Goal: Transaction & Acquisition: Purchase product/service

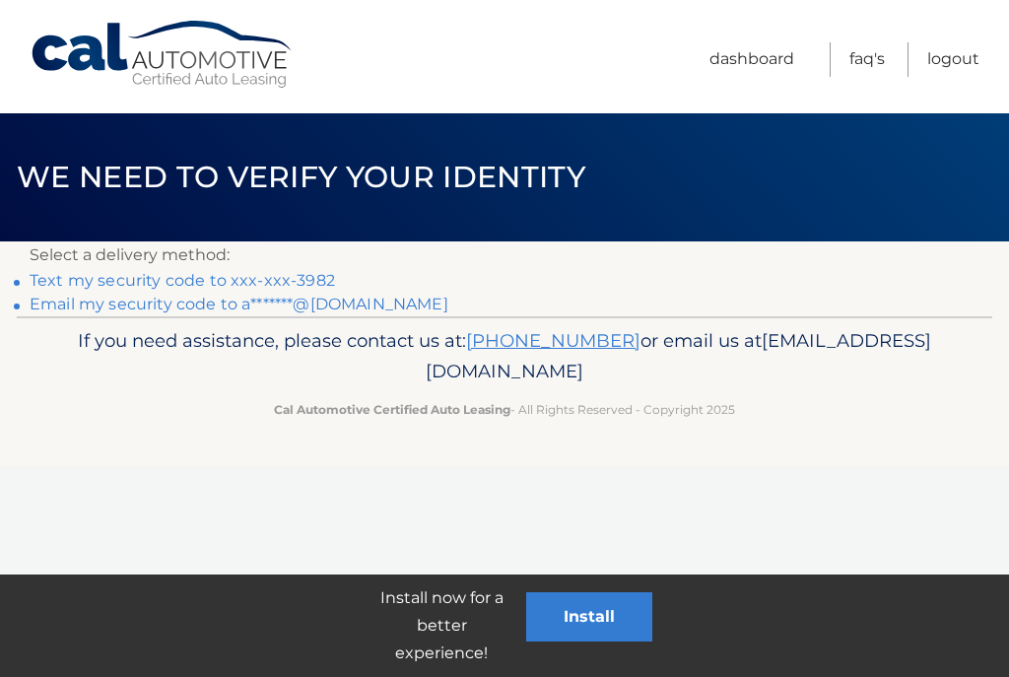
click at [307, 271] on link "Text my security code to xxx-xxx-3982" at bounding box center [182, 280] width 305 height 19
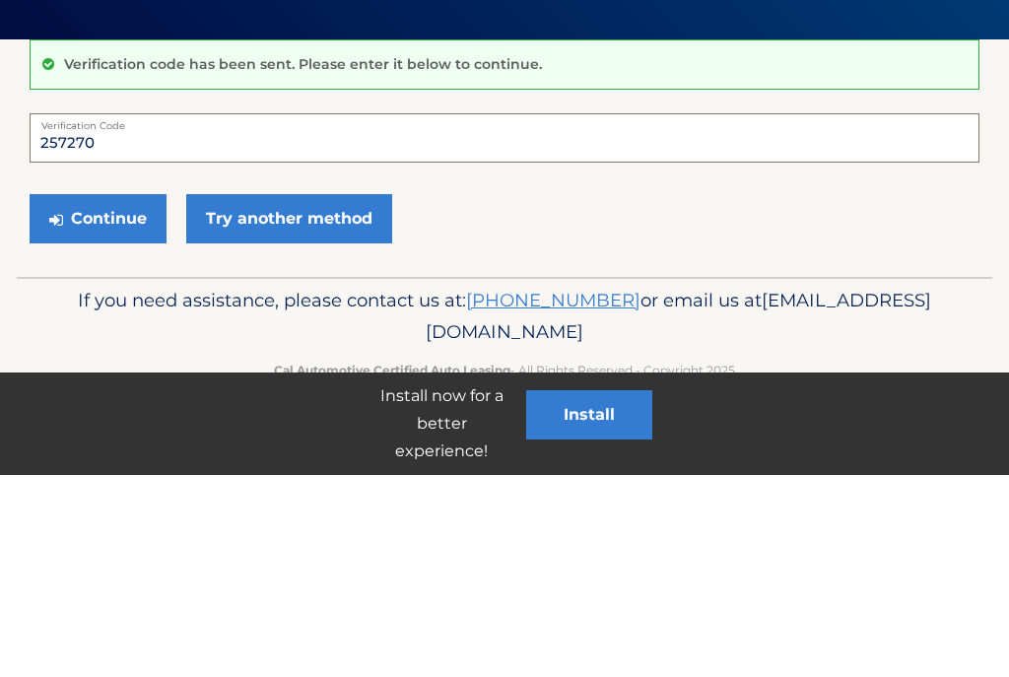
type input "257270"
click at [98, 396] on button "Continue" at bounding box center [98, 420] width 137 height 49
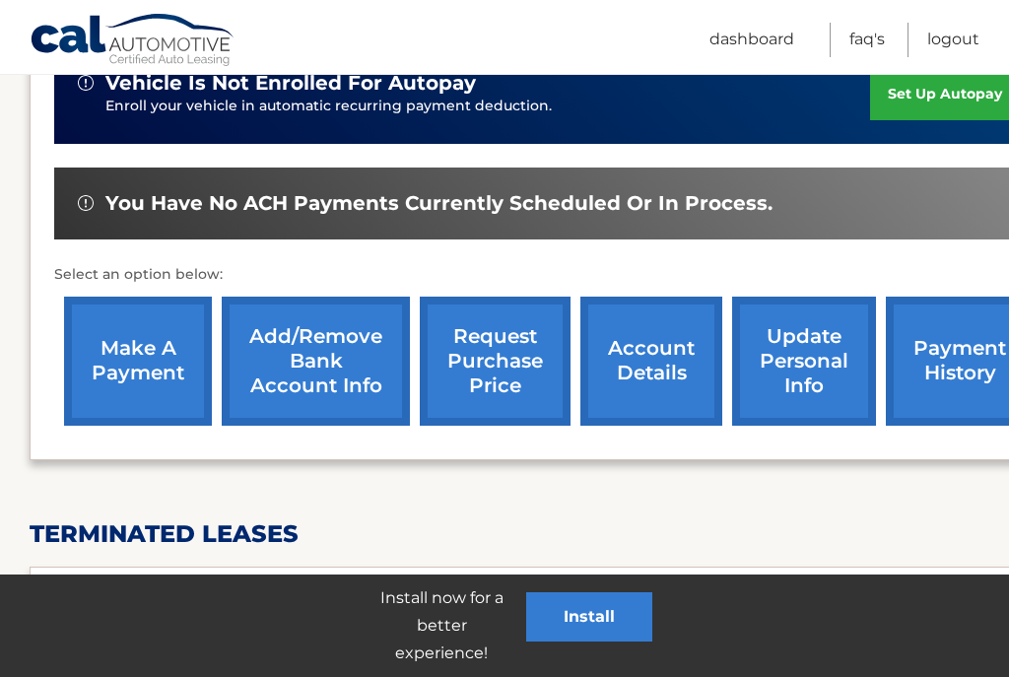
scroll to position [653, 0]
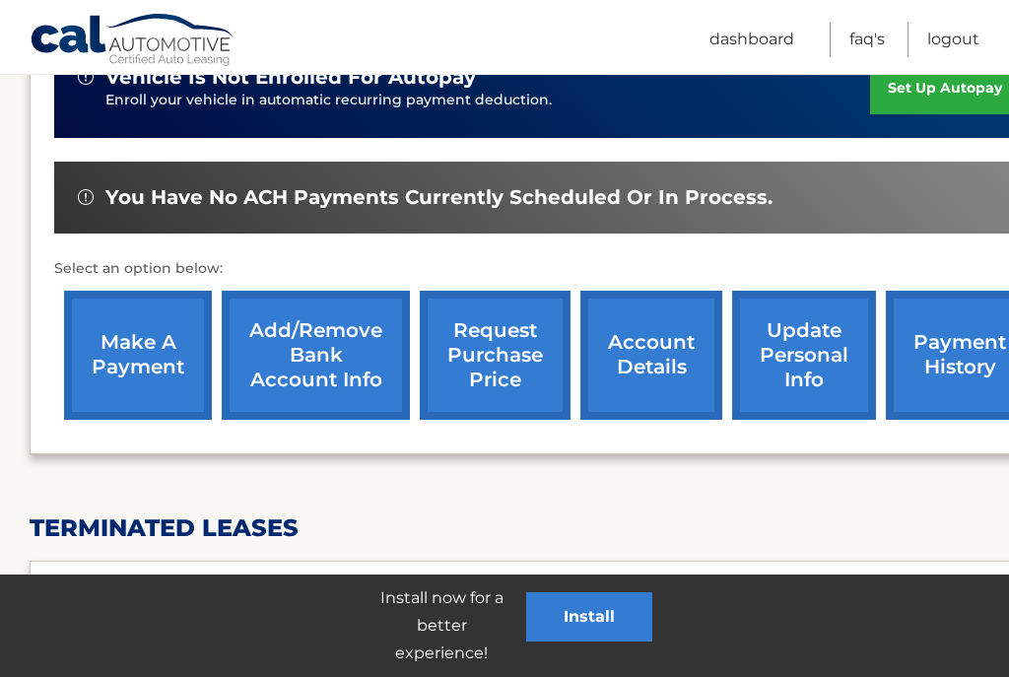
click at [938, 365] on link "payment history" at bounding box center [960, 355] width 148 height 129
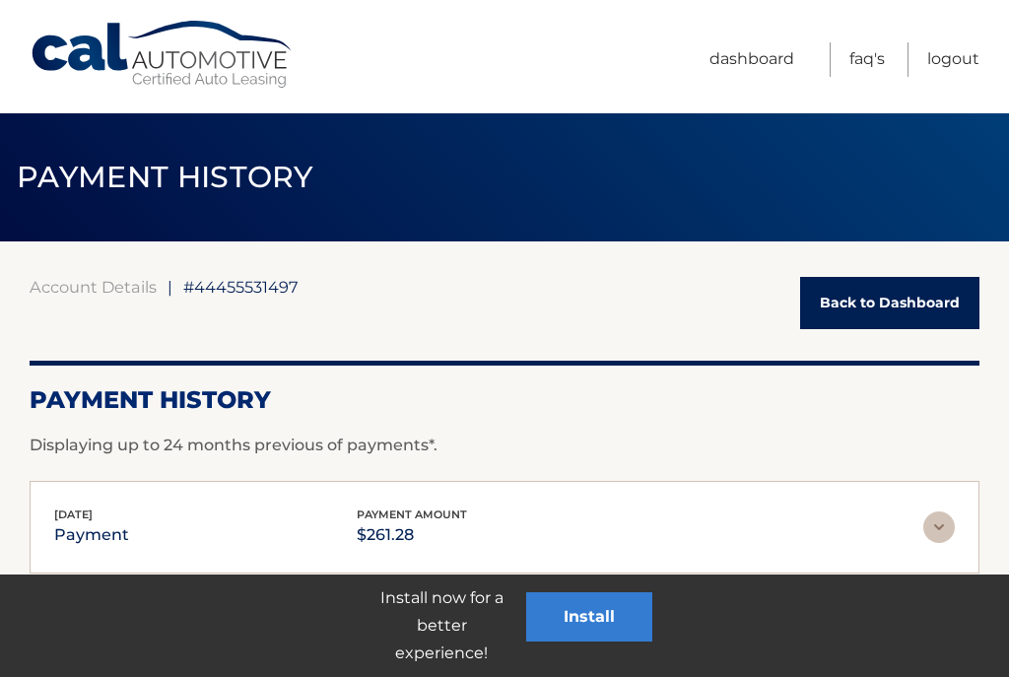
click at [903, 292] on link "Back to Dashboard" at bounding box center [889, 303] width 179 height 52
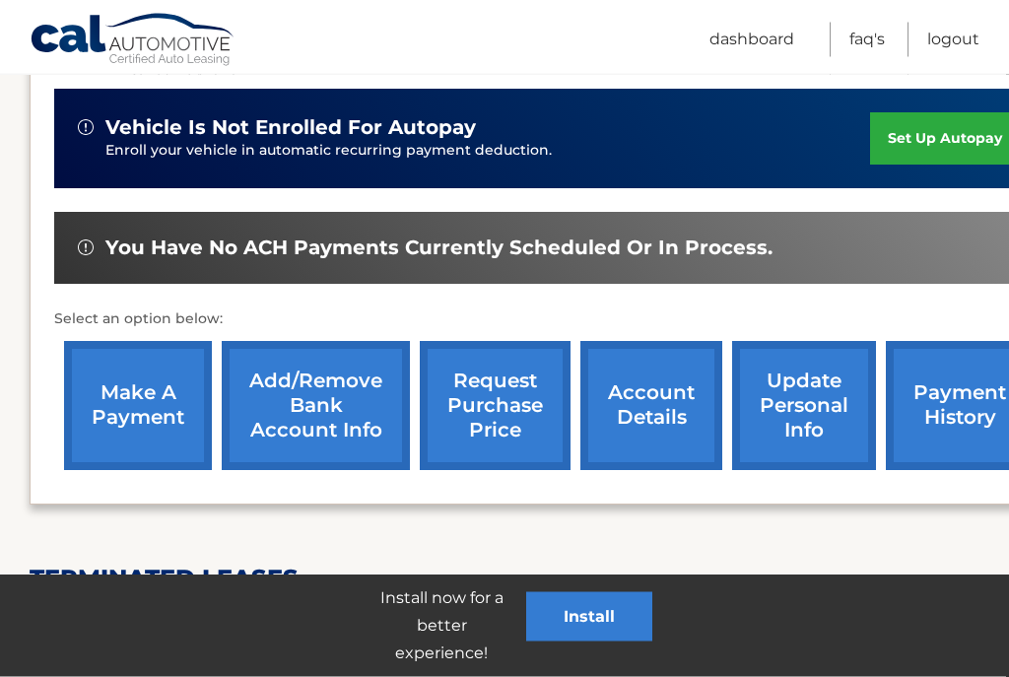
scroll to position [603, 0]
click at [118, 400] on link "make a payment" at bounding box center [138, 405] width 148 height 129
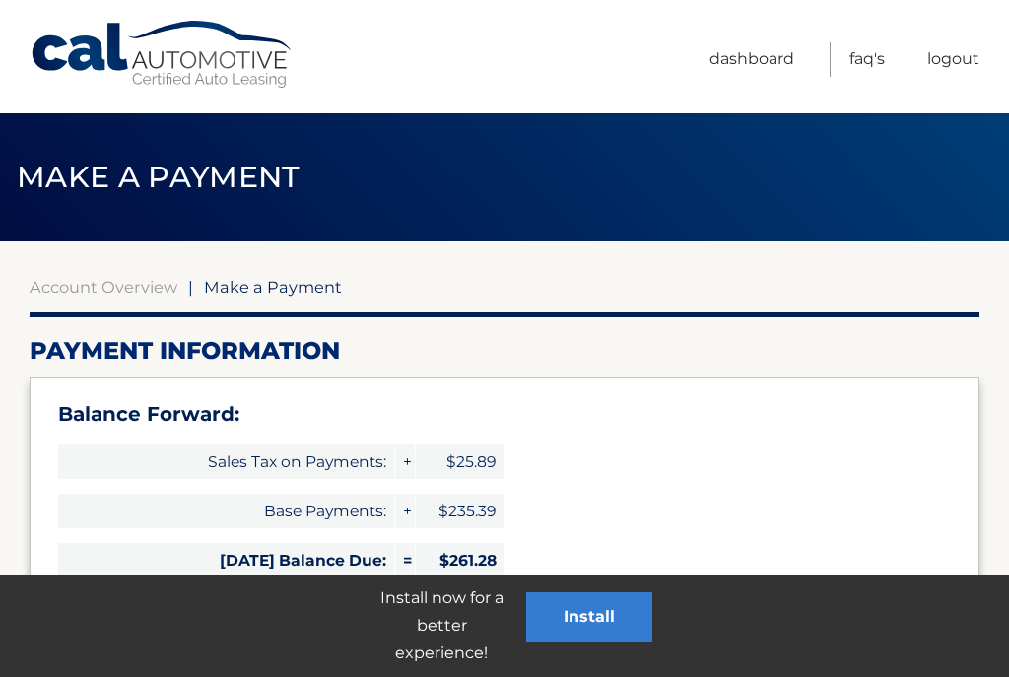
select select "ZDczMmFlMGItOTQ2NS00ZDJlLTg1MDEtYmU4MjY1MjczODZm"
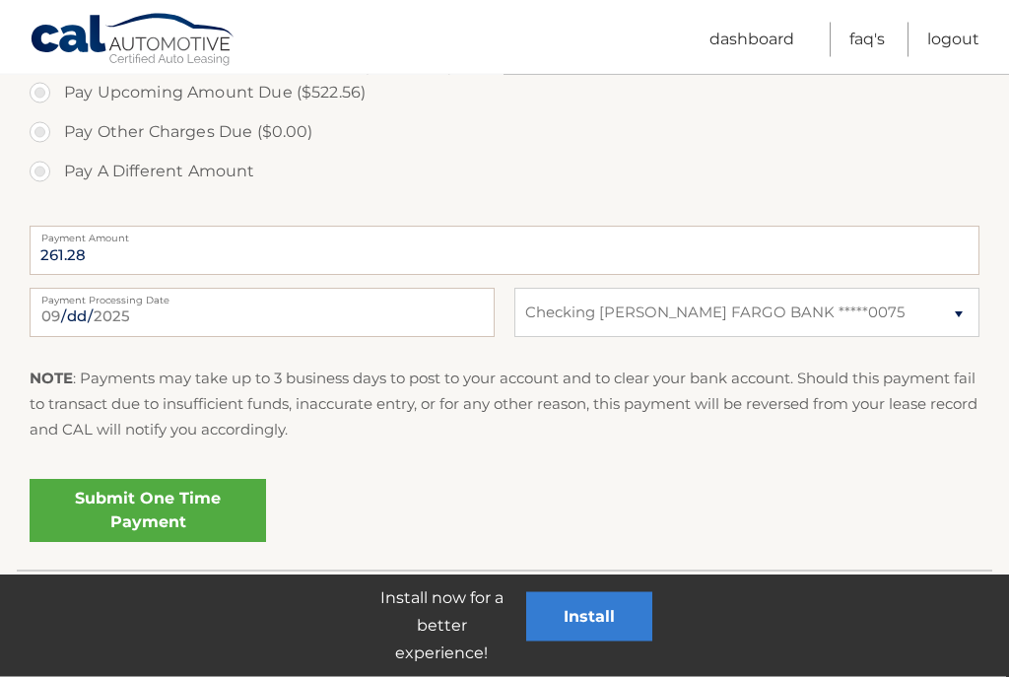
scroll to position [819, 0]
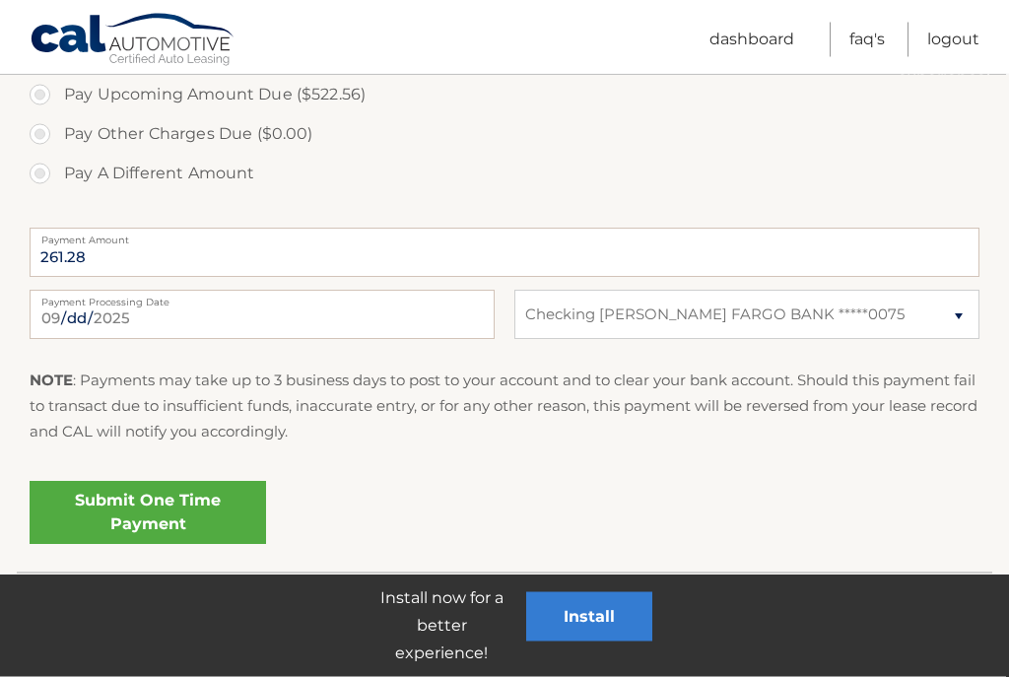
click at [188, 502] on link "Submit One Time Payment" at bounding box center [148, 513] width 236 height 63
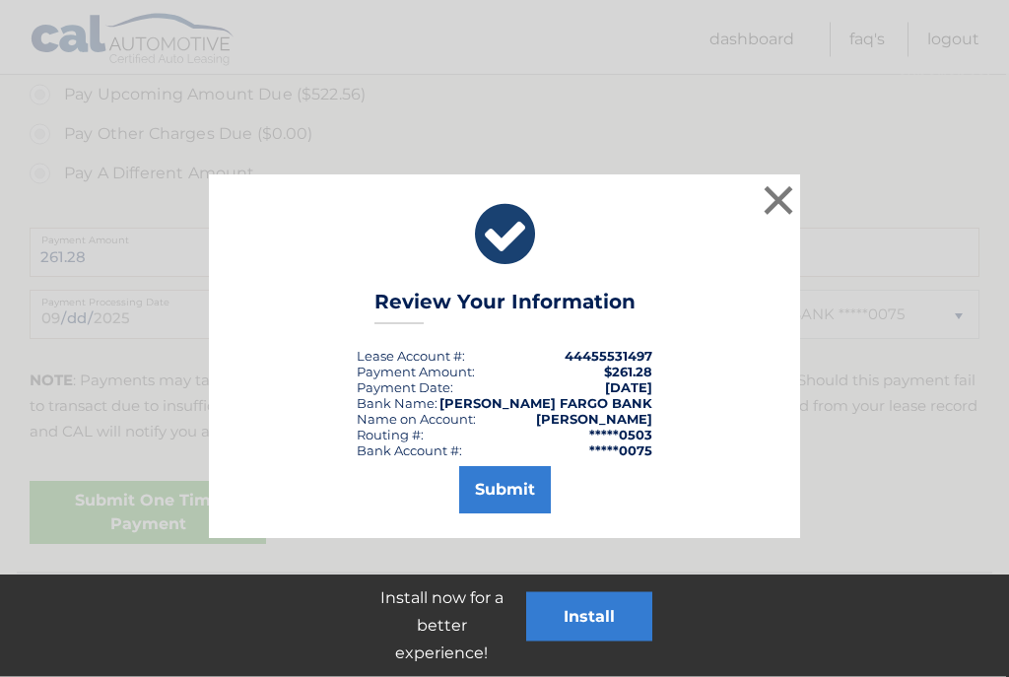
scroll to position [820, 0]
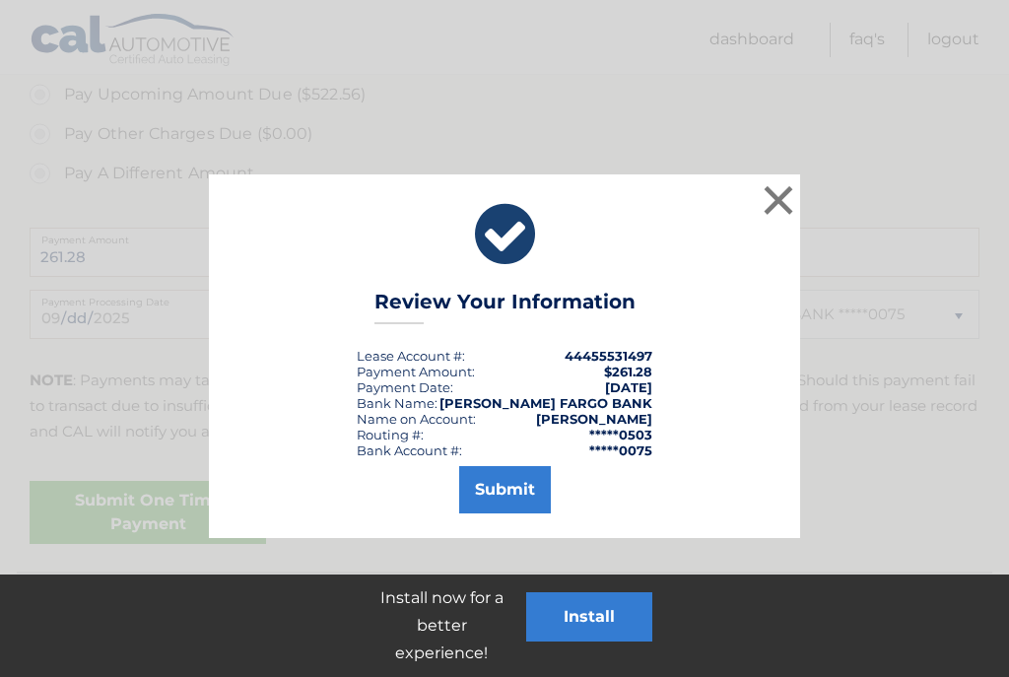
click at [509, 493] on button "Submit" at bounding box center [505, 489] width 92 height 47
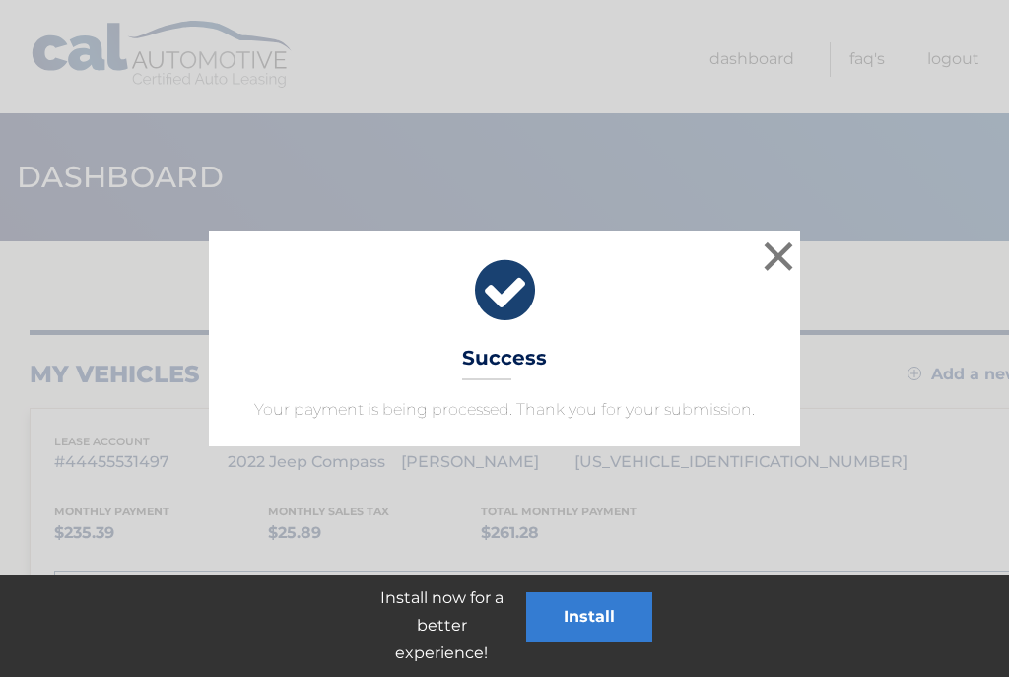
click at [782, 259] on button "×" at bounding box center [778, 255] width 39 height 39
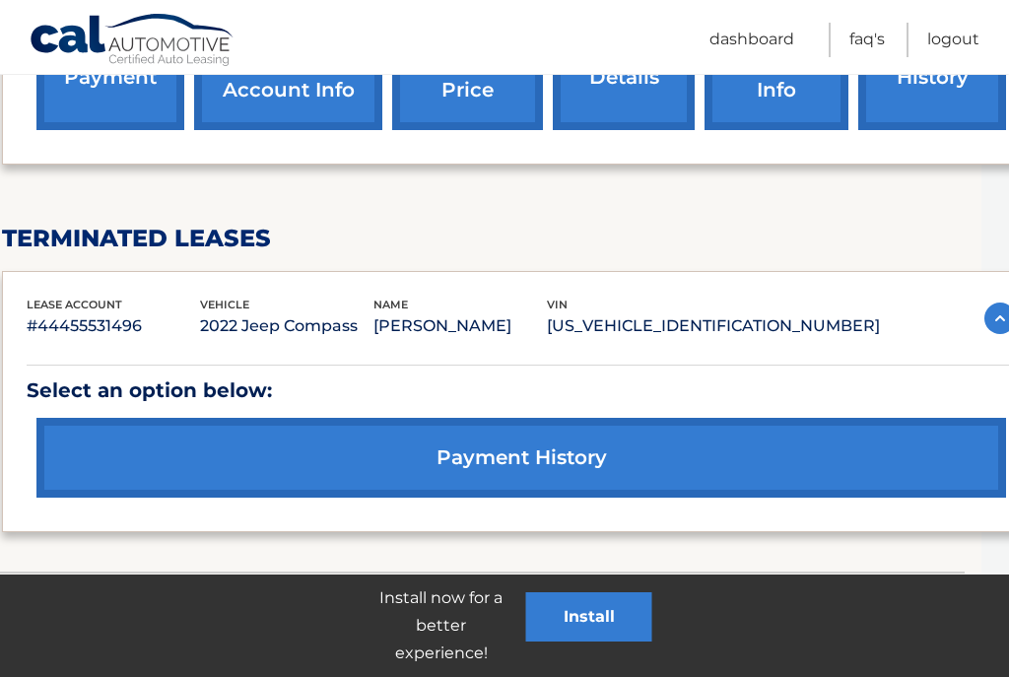
scroll to position [980, 28]
click at [559, 453] on link "payment history" at bounding box center [520, 458] width 969 height 80
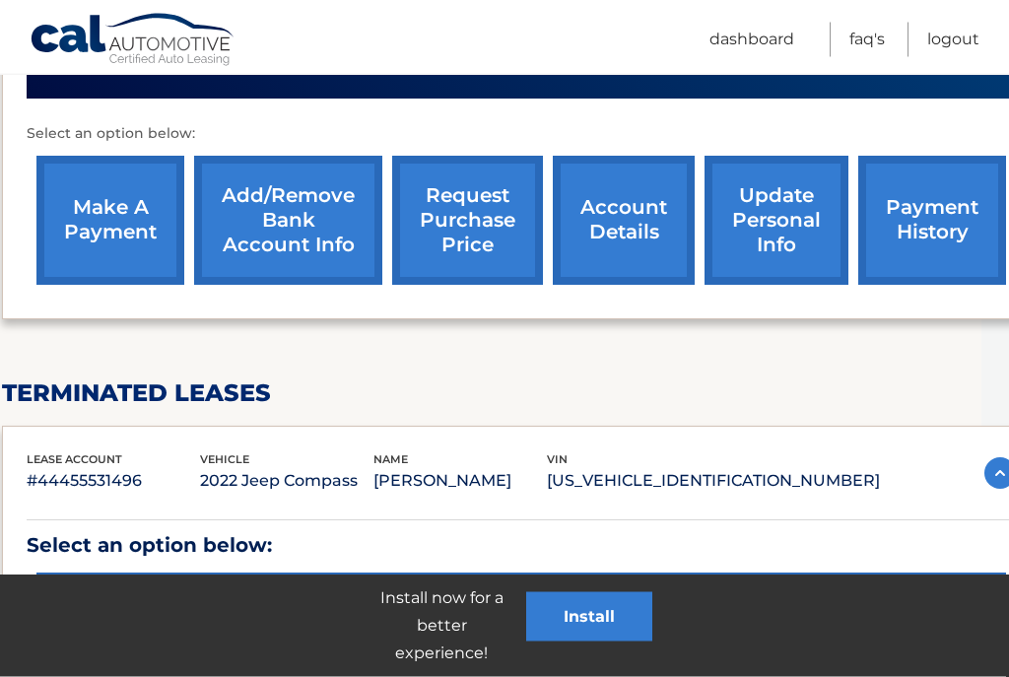
scroll to position [826, 28]
click at [953, 184] on link "payment history" at bounding box center [932, 220] width 148 height 129
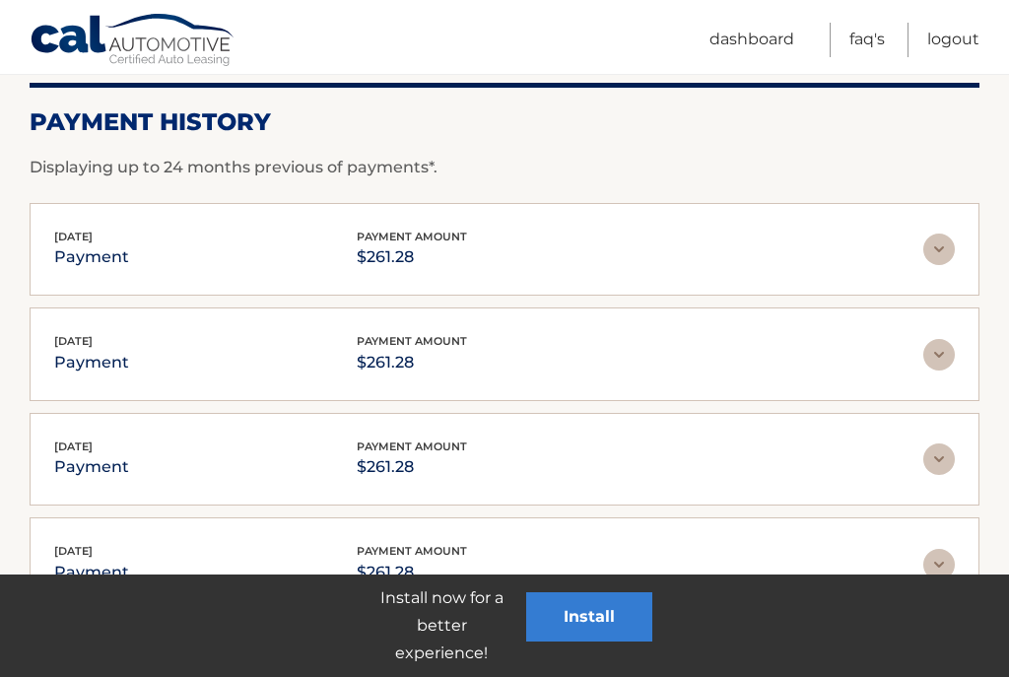
scroll to position [292, 0]
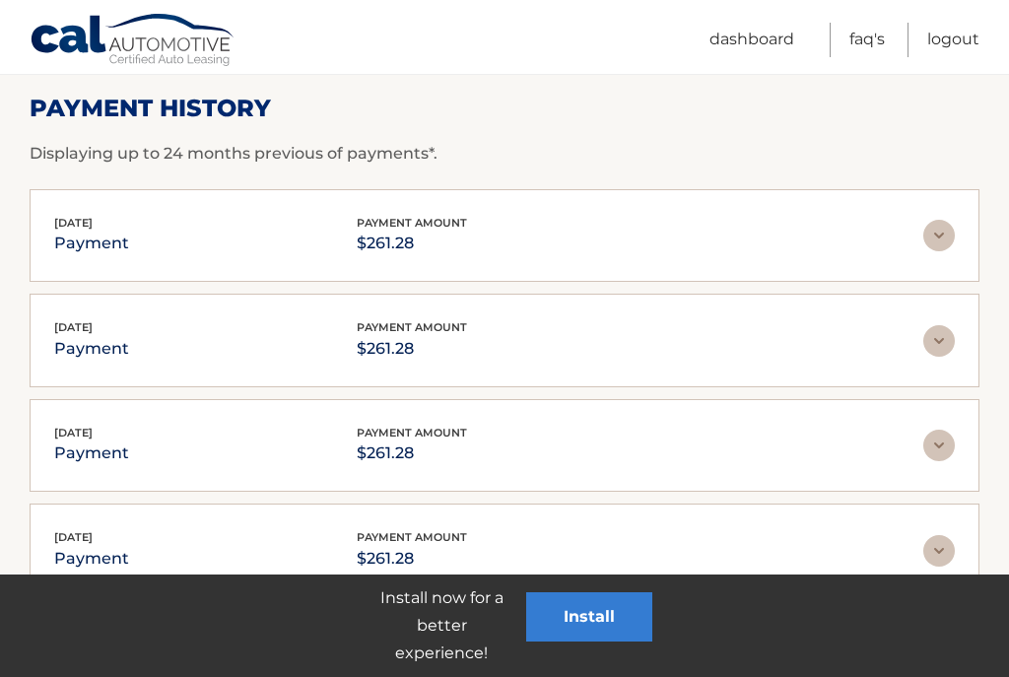
click at [943, 233] on img at bounding box center [939, 236] width 32 height 32
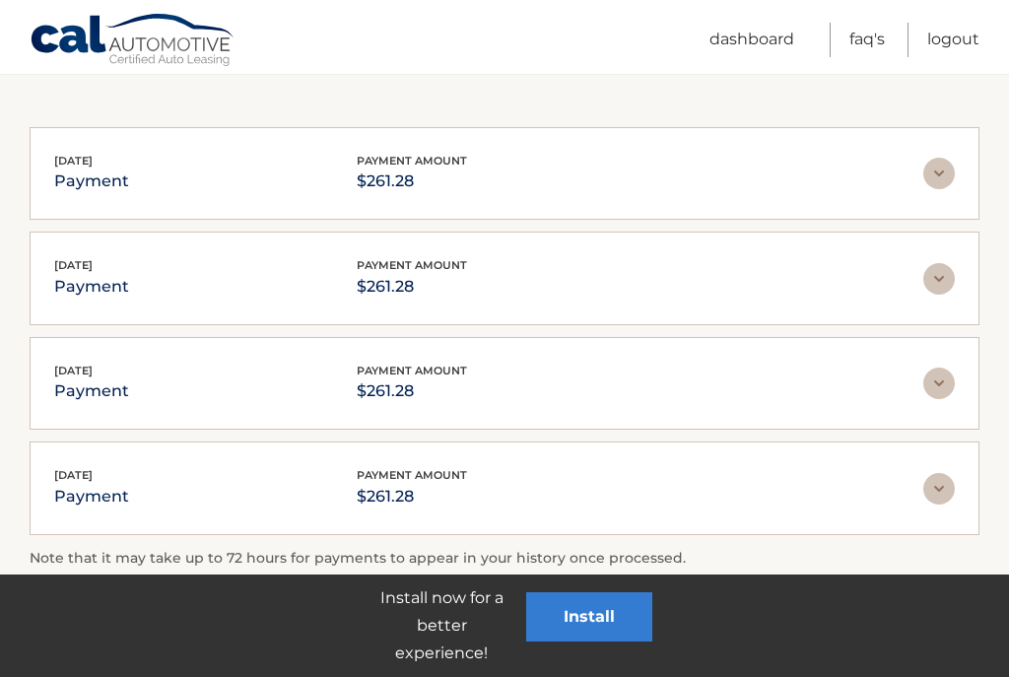
scroll to position [697, 0]
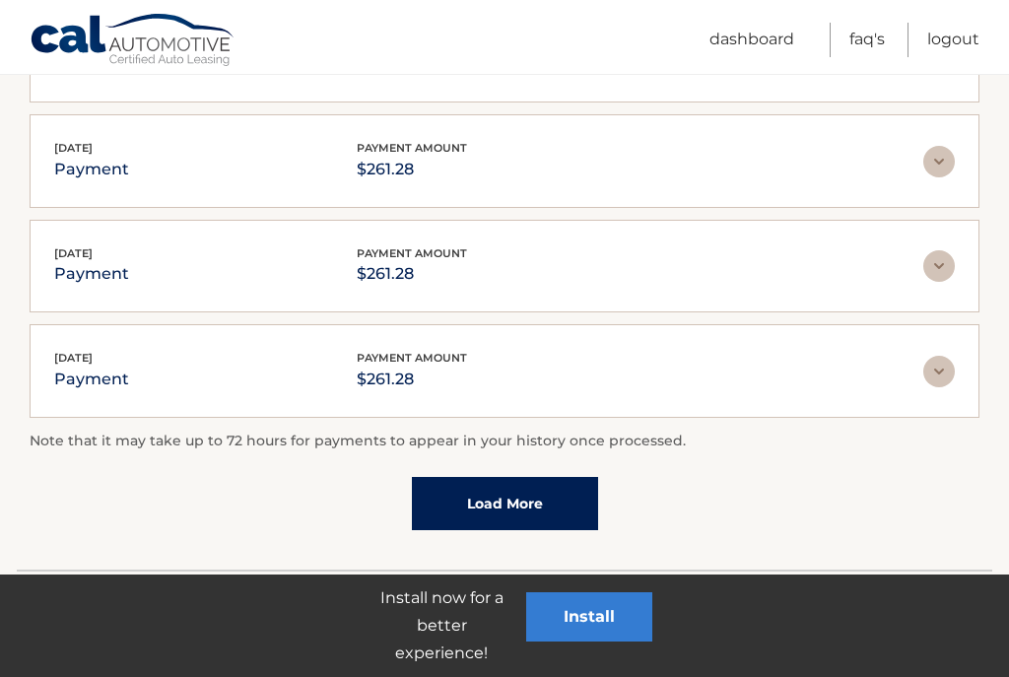
click at [520, 503] on link "Load More" at bounding box center [505, 503] width 186 height 53
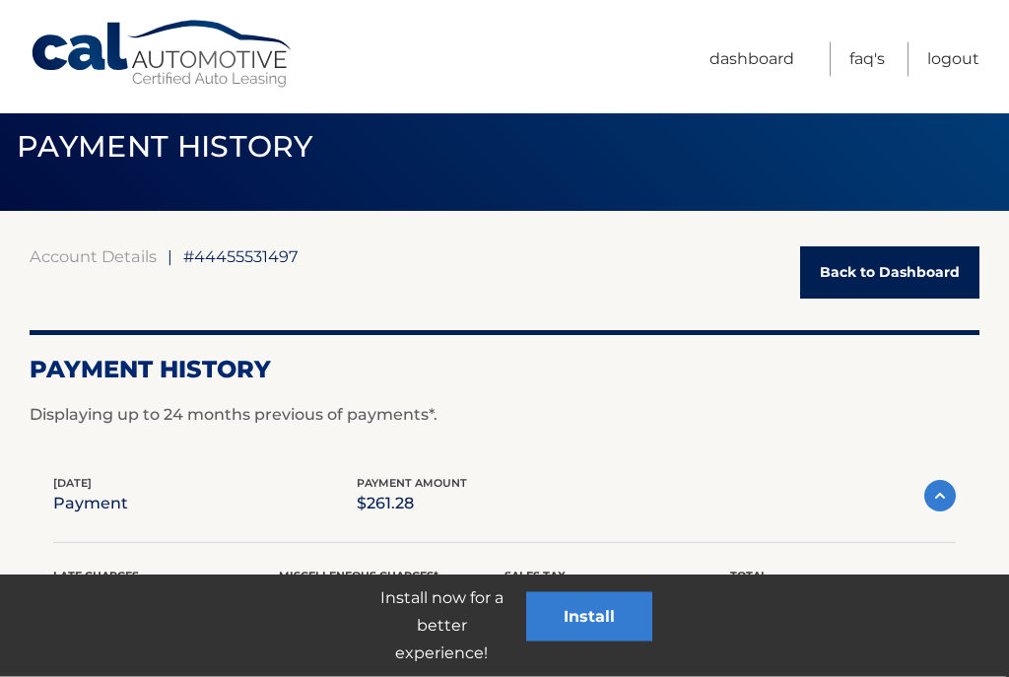
scroll to position [0, 0]
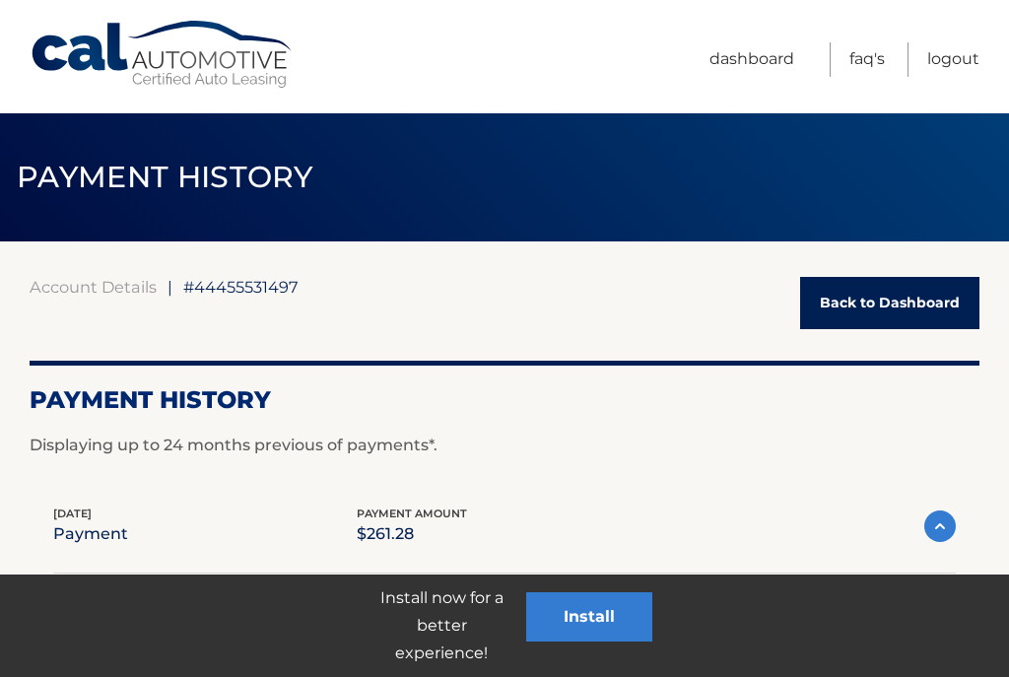
click at [913, 315] on link "Back to Dashboard" at bounding box center [889, 303] width 179 height 52
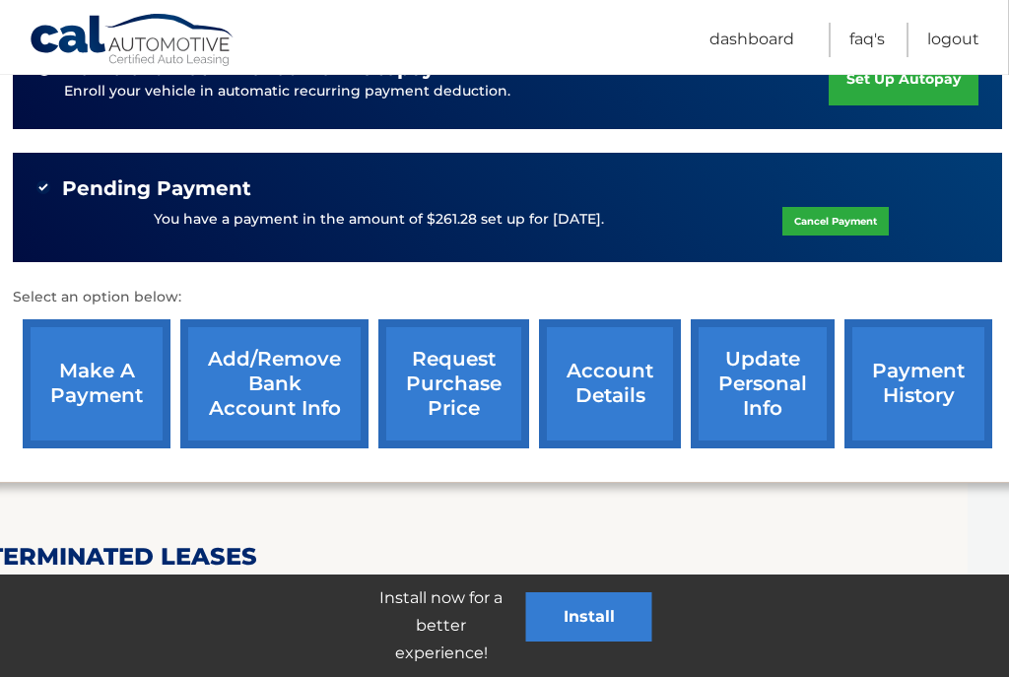
scroll to position [662, 39]
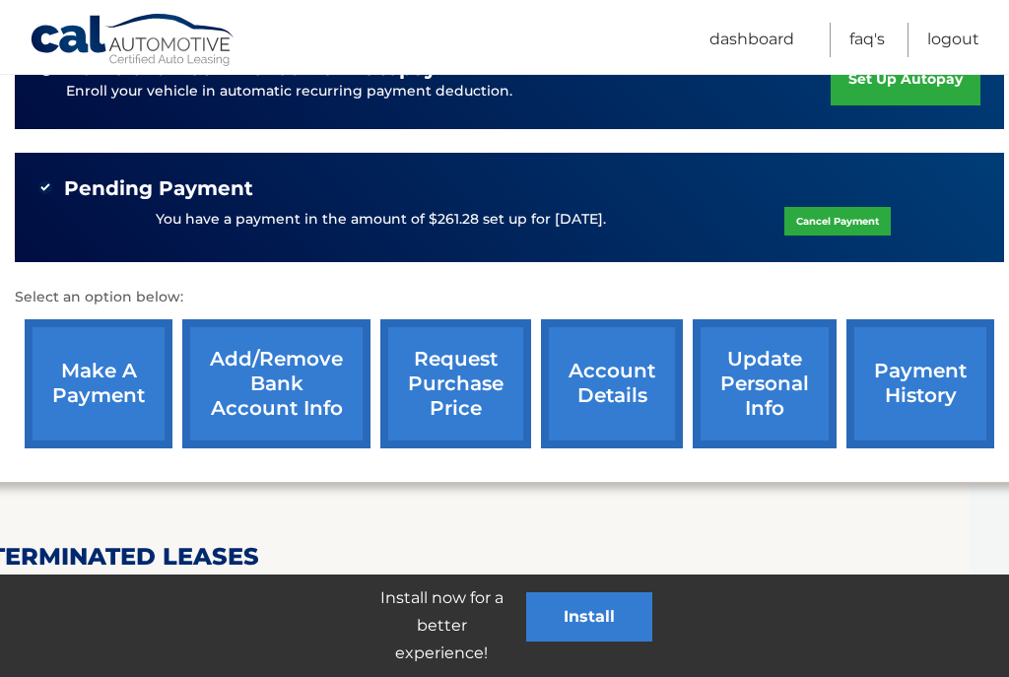
click at [622, 372] on link "account details" at bounding box center [612, 383] width 142 height 129
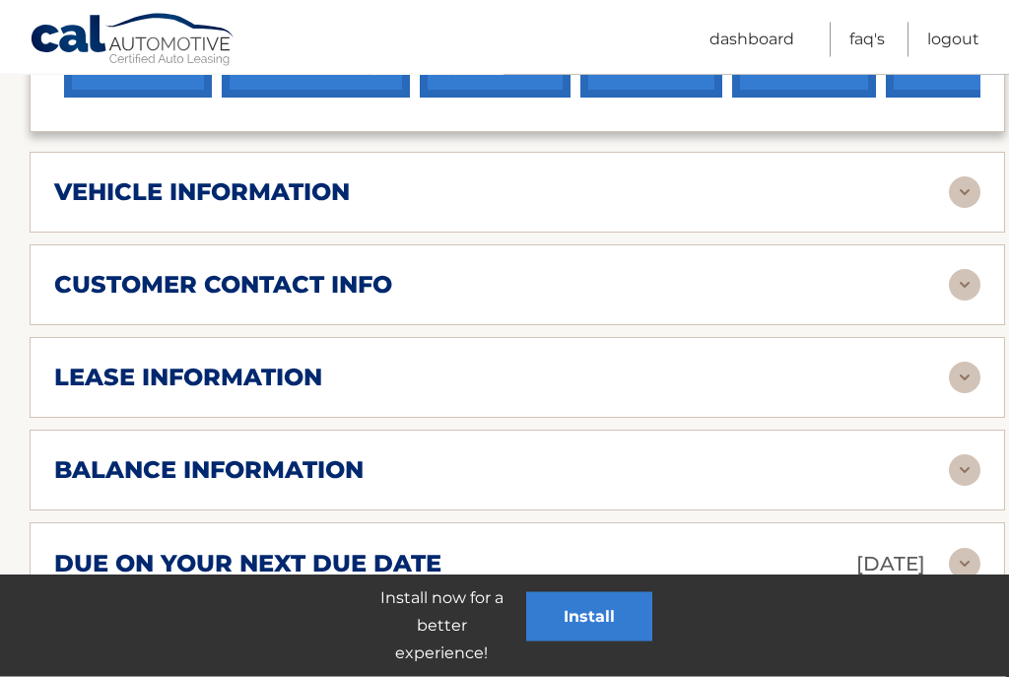
scroll to position [951, 0]
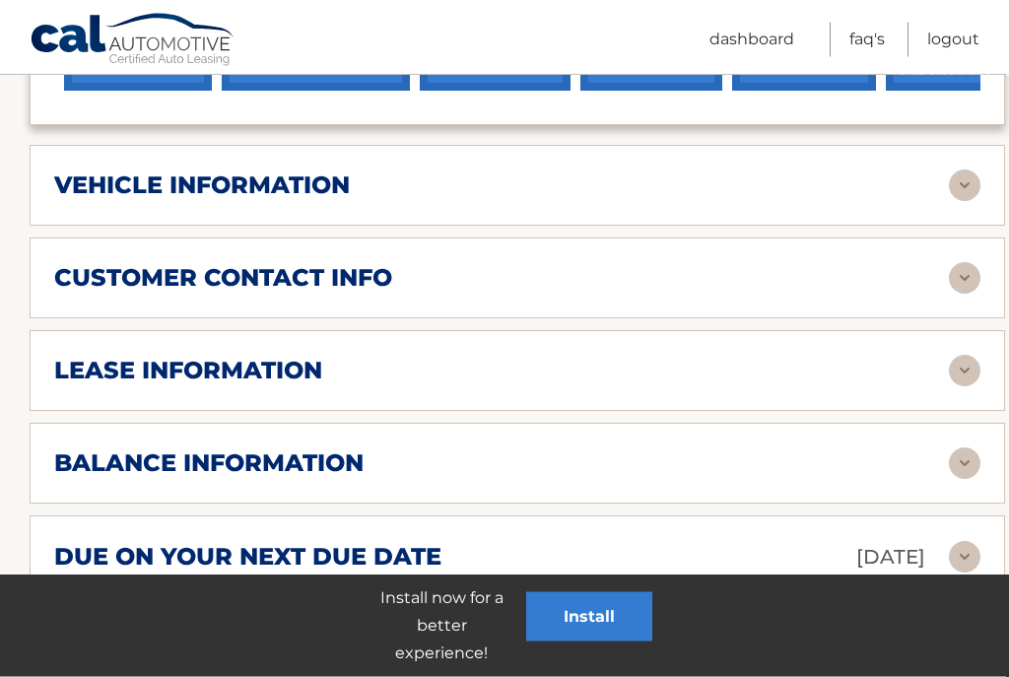
click at [119, 449] on h2 "balance information" at bounding box center [208, 464] width 309 height 30
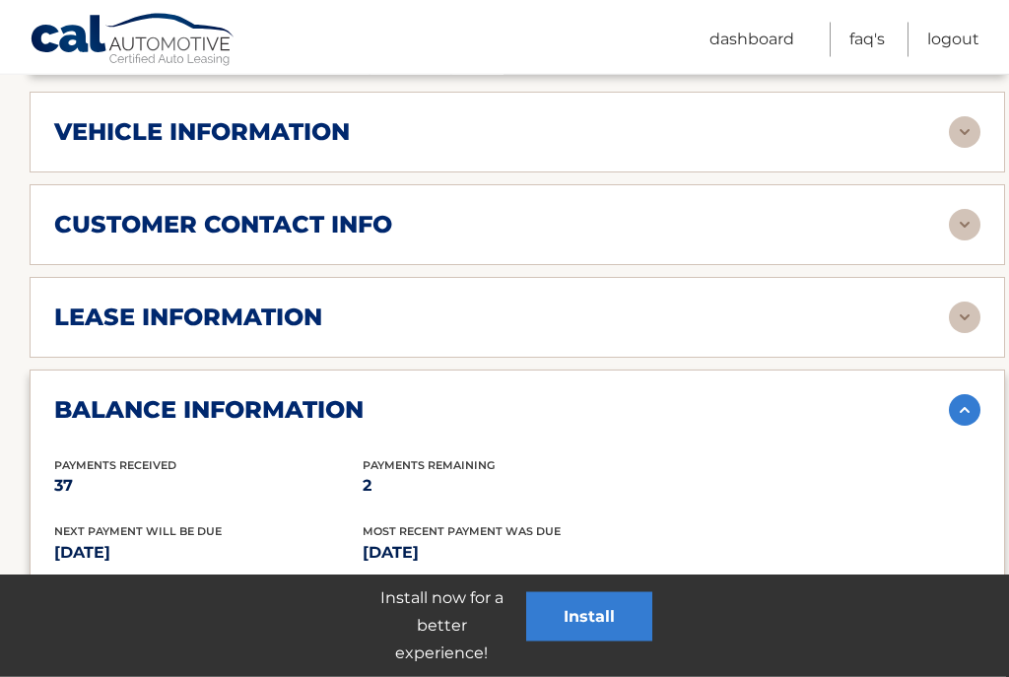
scroll to position [1022, 0]
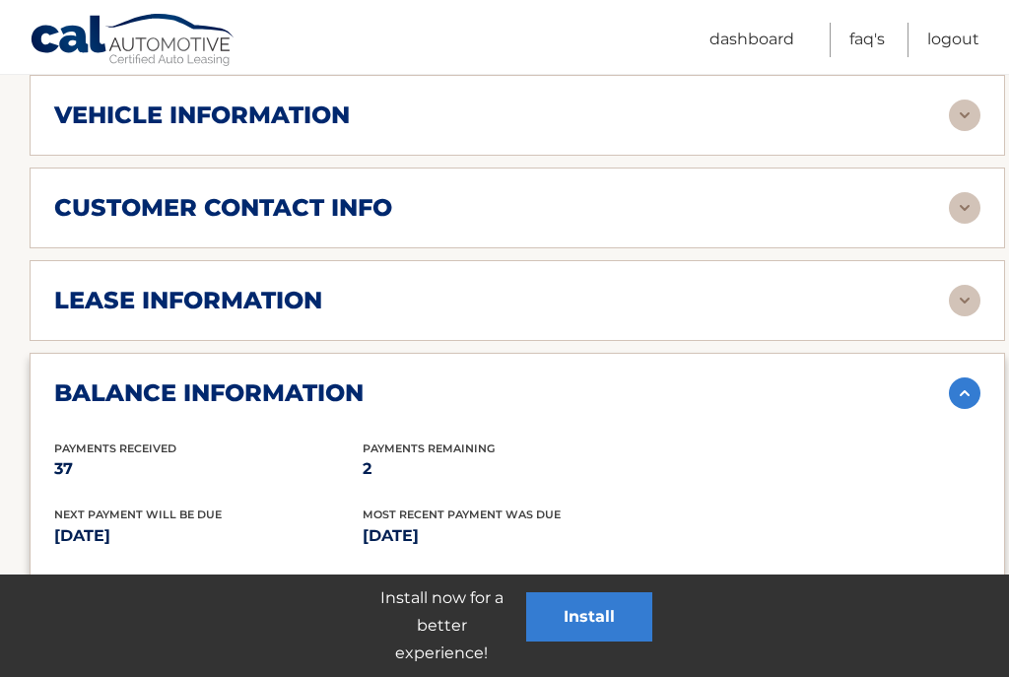
click at [101, 286] on h2 "lease information" at bounding box center [188, 301] width 268 height 30
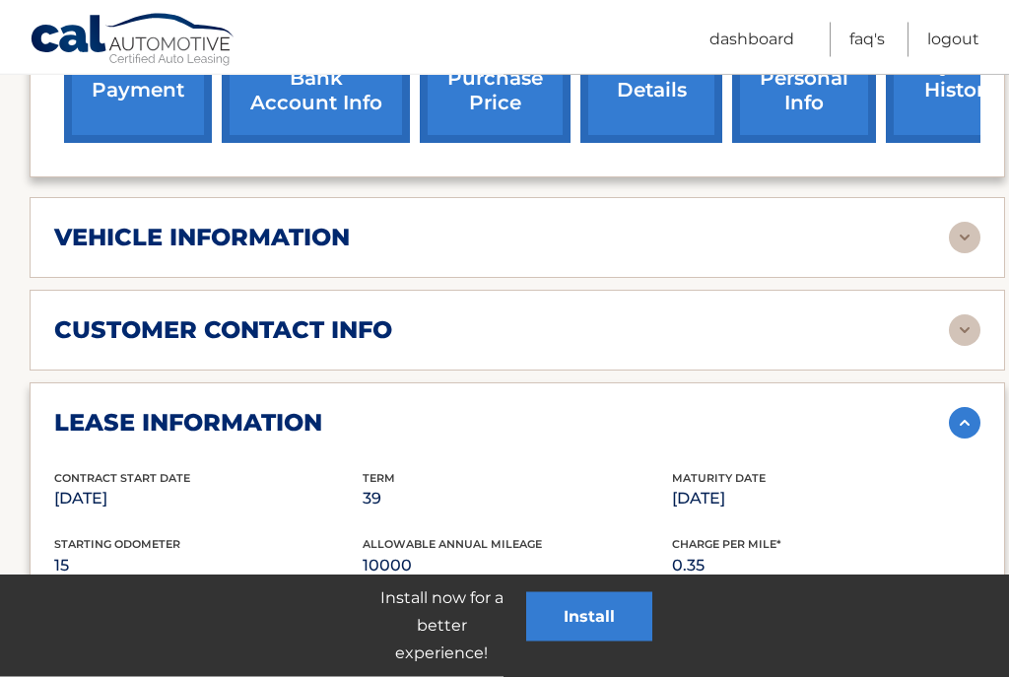
scroll to position [884, 0]
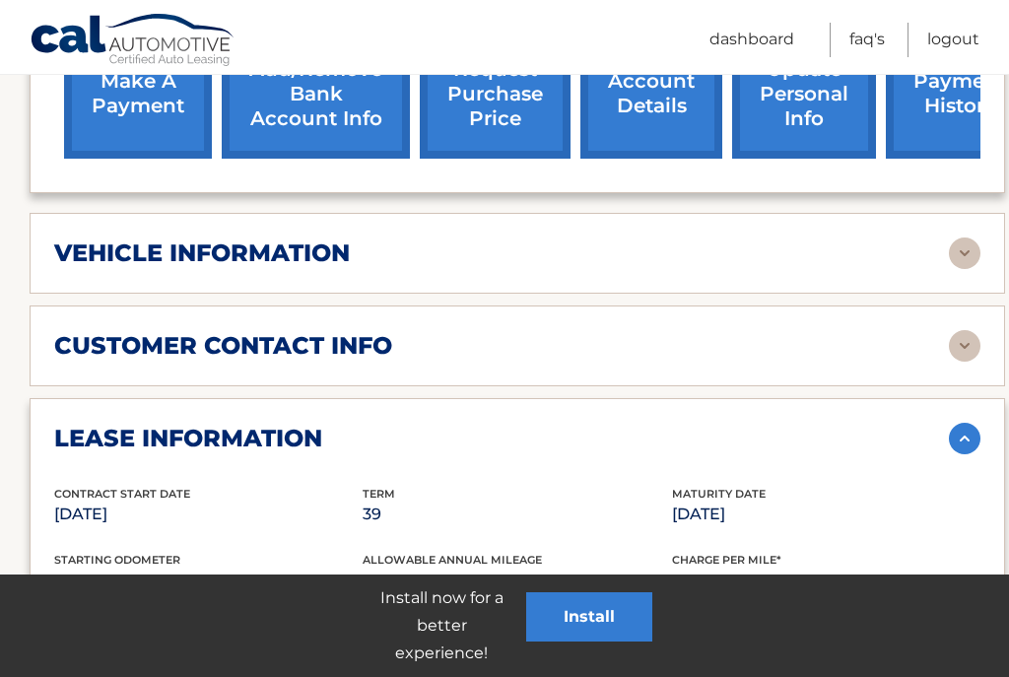
click at [90, 238] on h2 "vehicle information" at bounding box center [202, 253] width 296 height 30
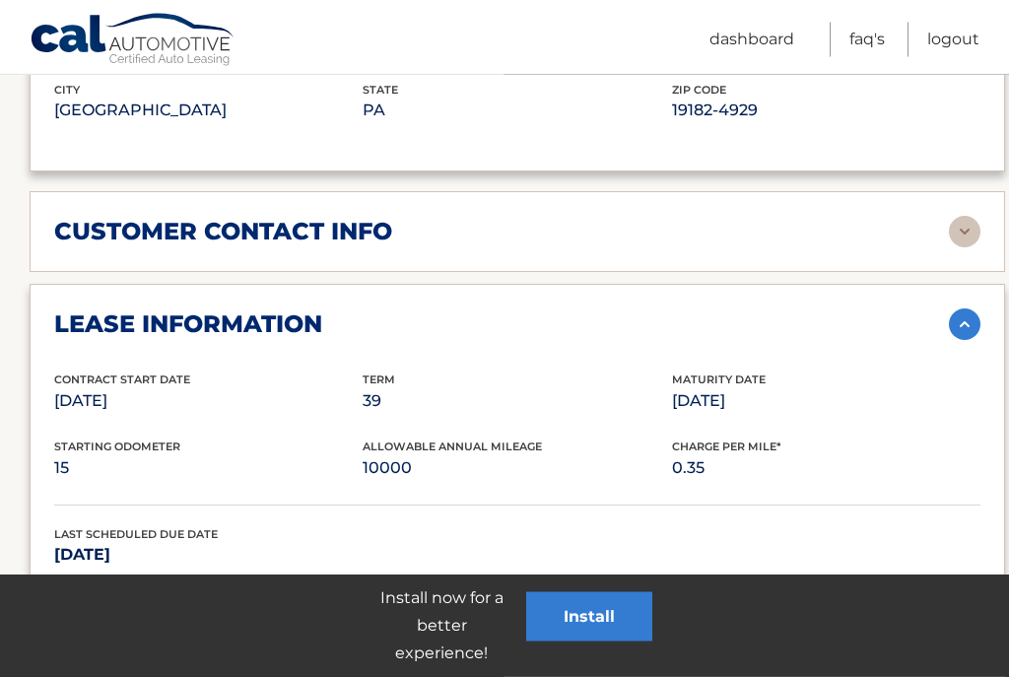
scroll to position [1473, 0]
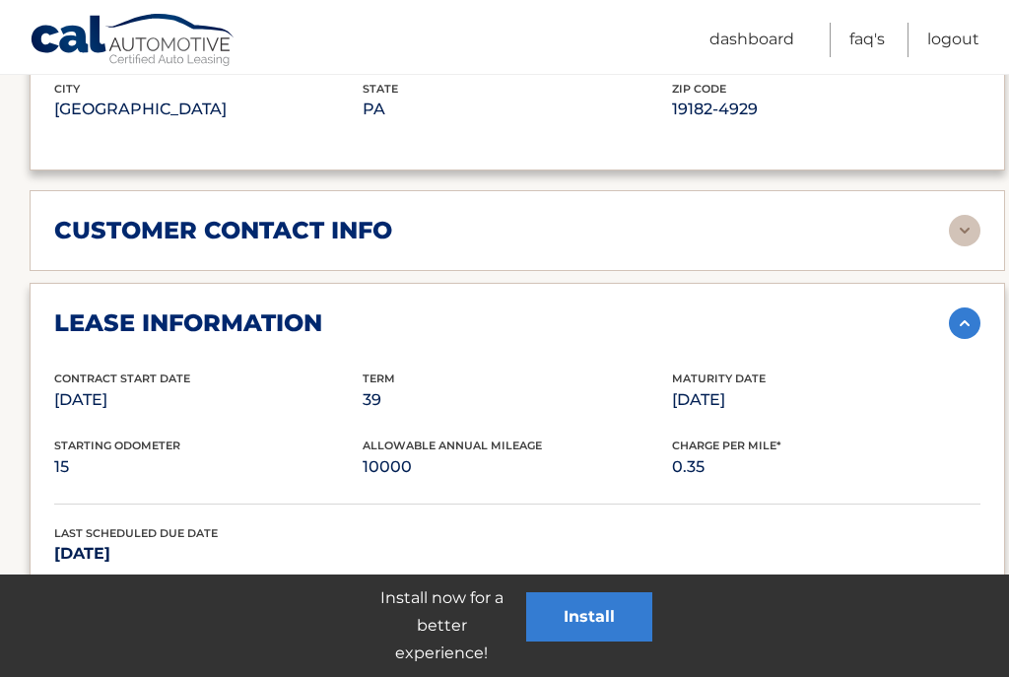
click at [959, 34] on link "Logout" at bounding box center [953, 40] width 52 height 34
